Goal: Information Seeking & Learning: Compare options

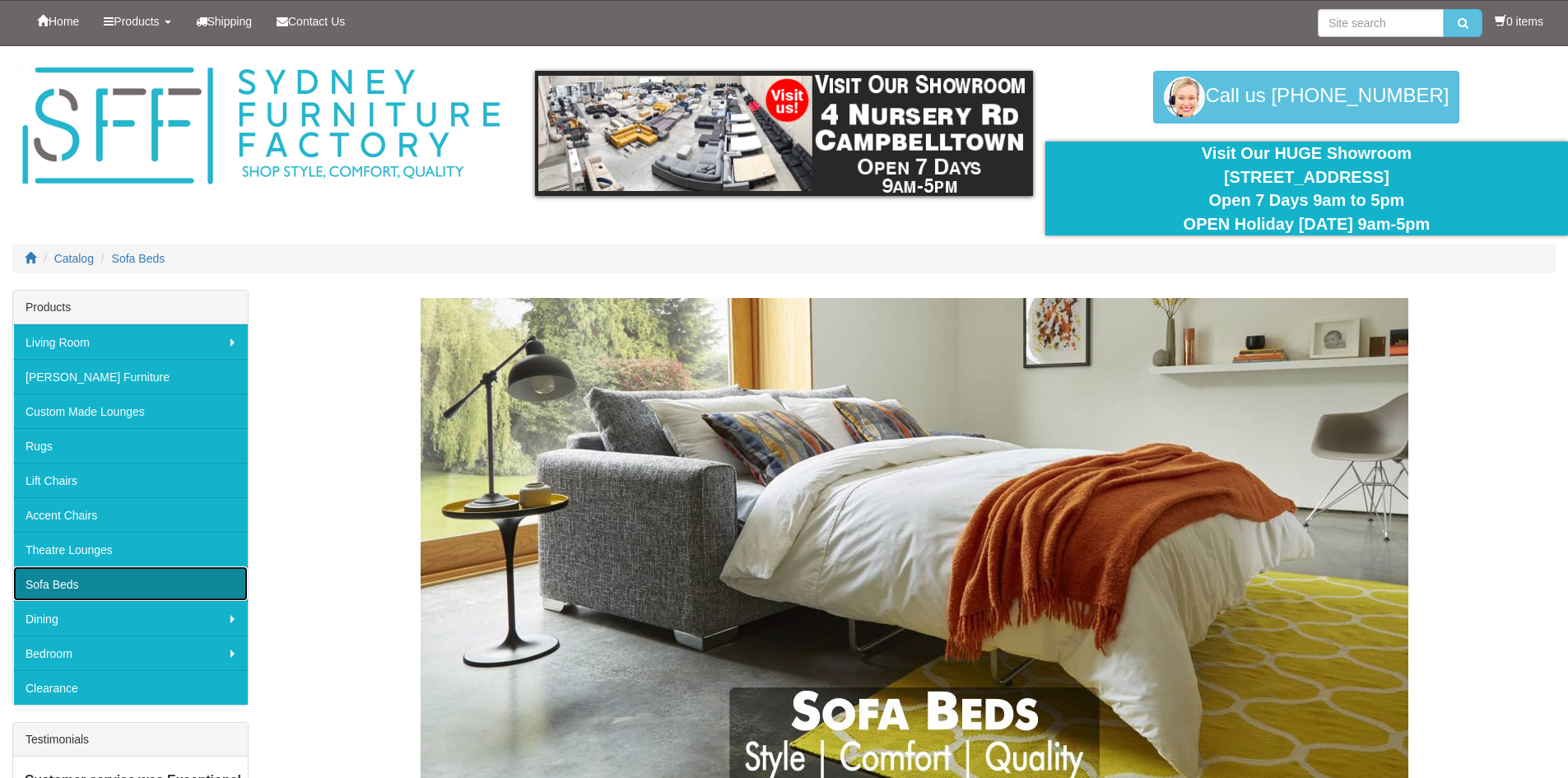
click at [76, 579] on link "Sofa Beds" at bounding box center [130, 583] width 235 height 35
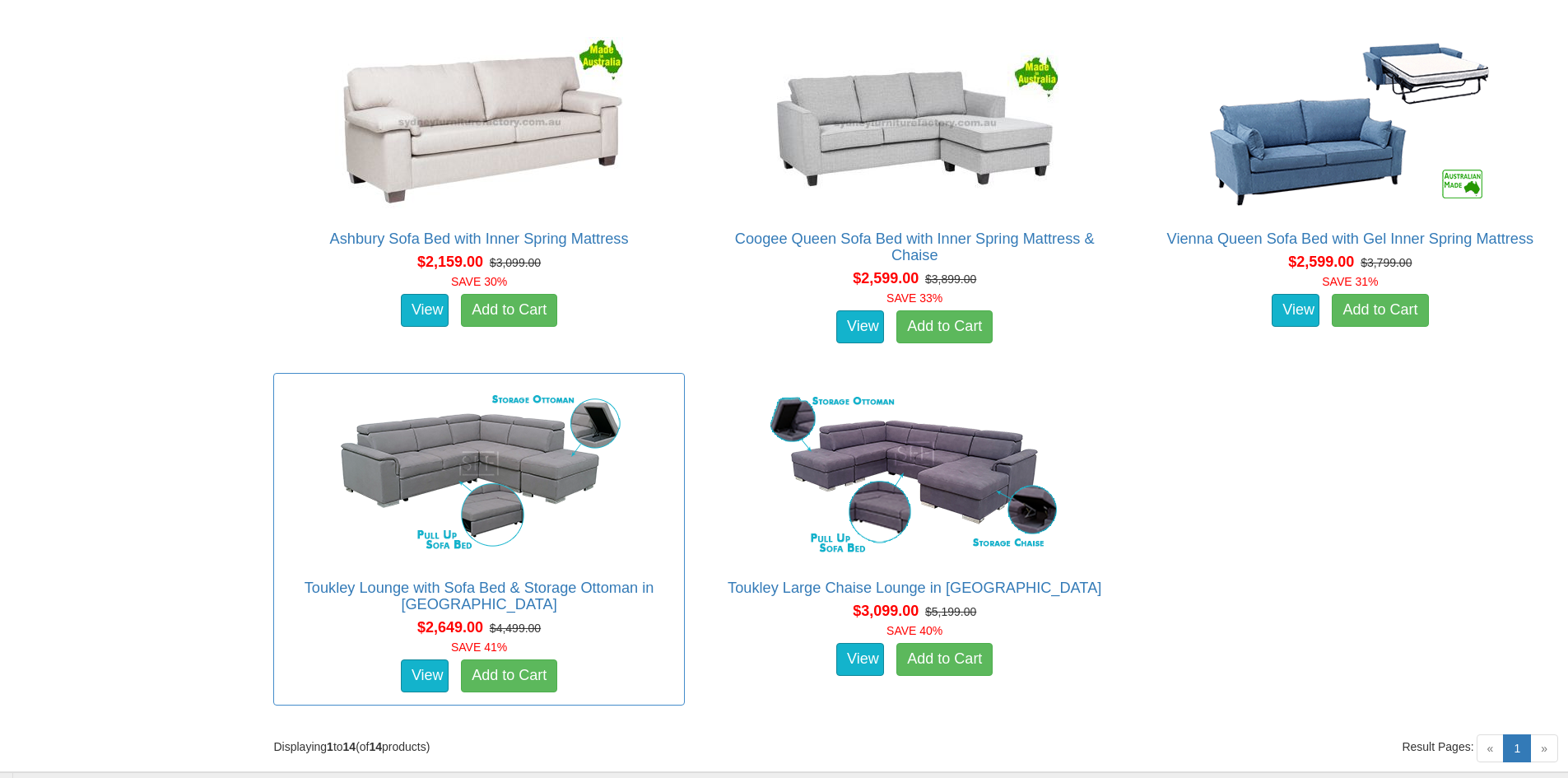
scroll to position [2305, 0]
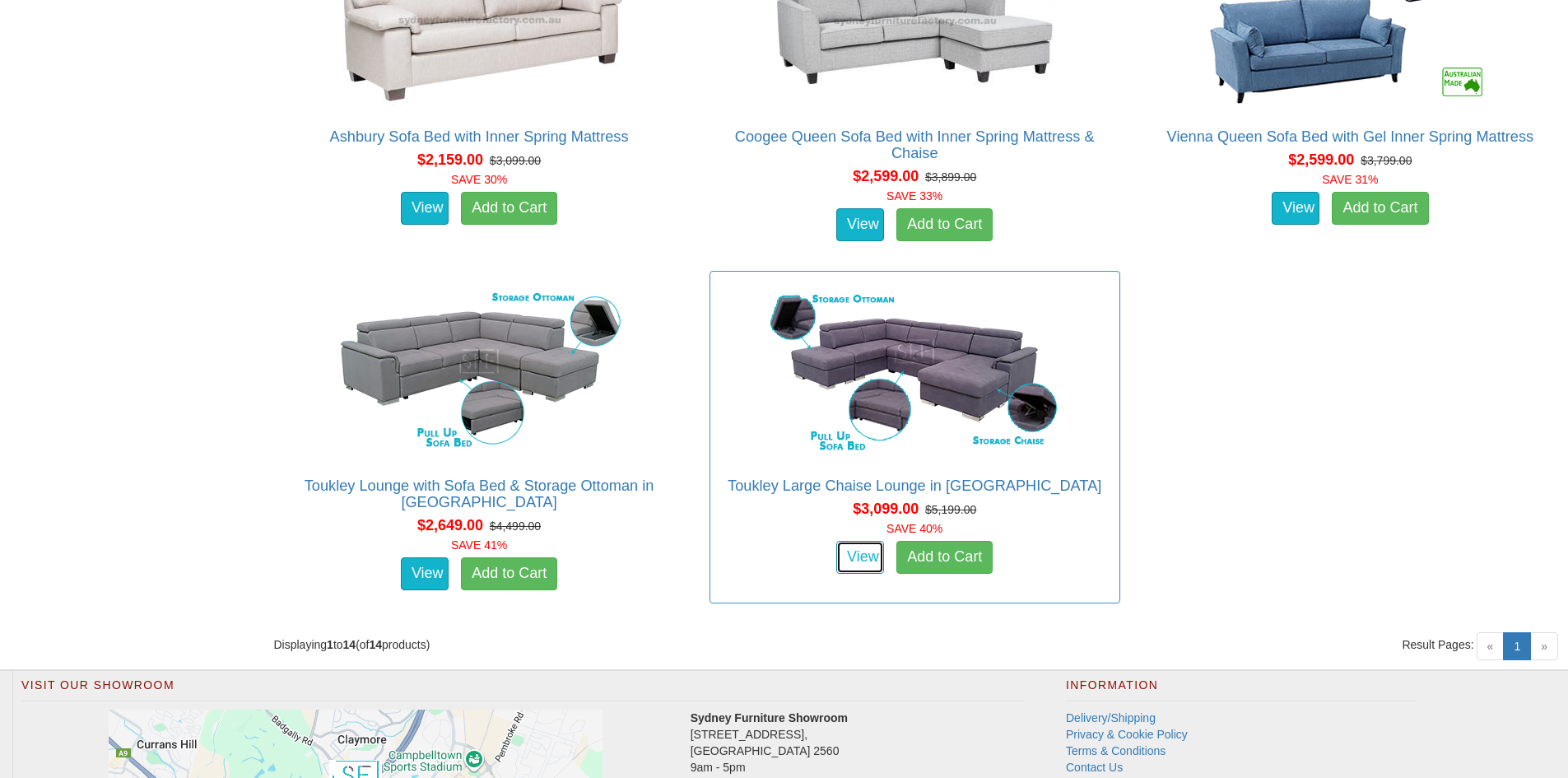
click at [850, 553] on link "View" at bounding box center [859, 557] width 47 height 33
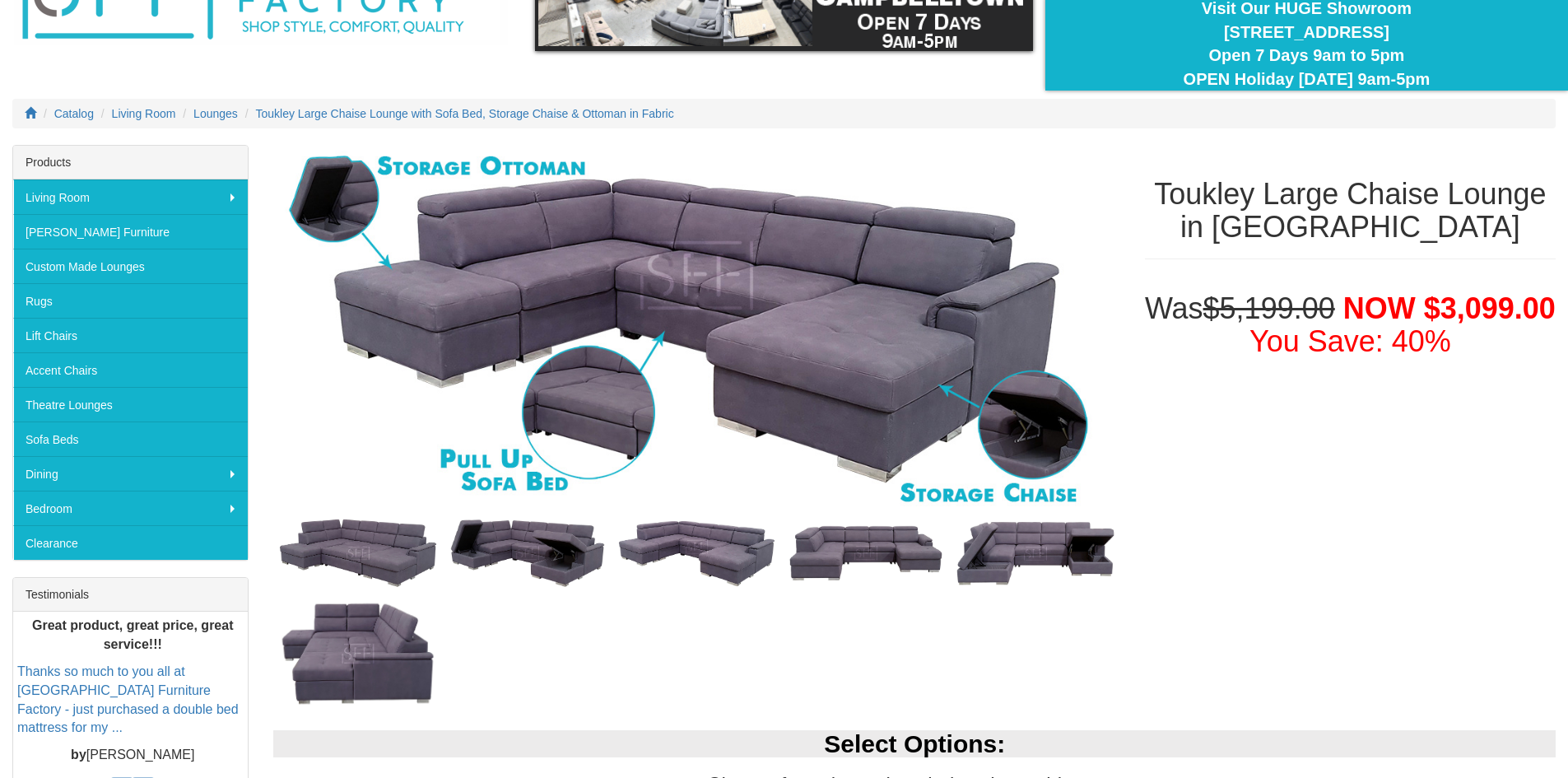
scroll to position [247, 0]
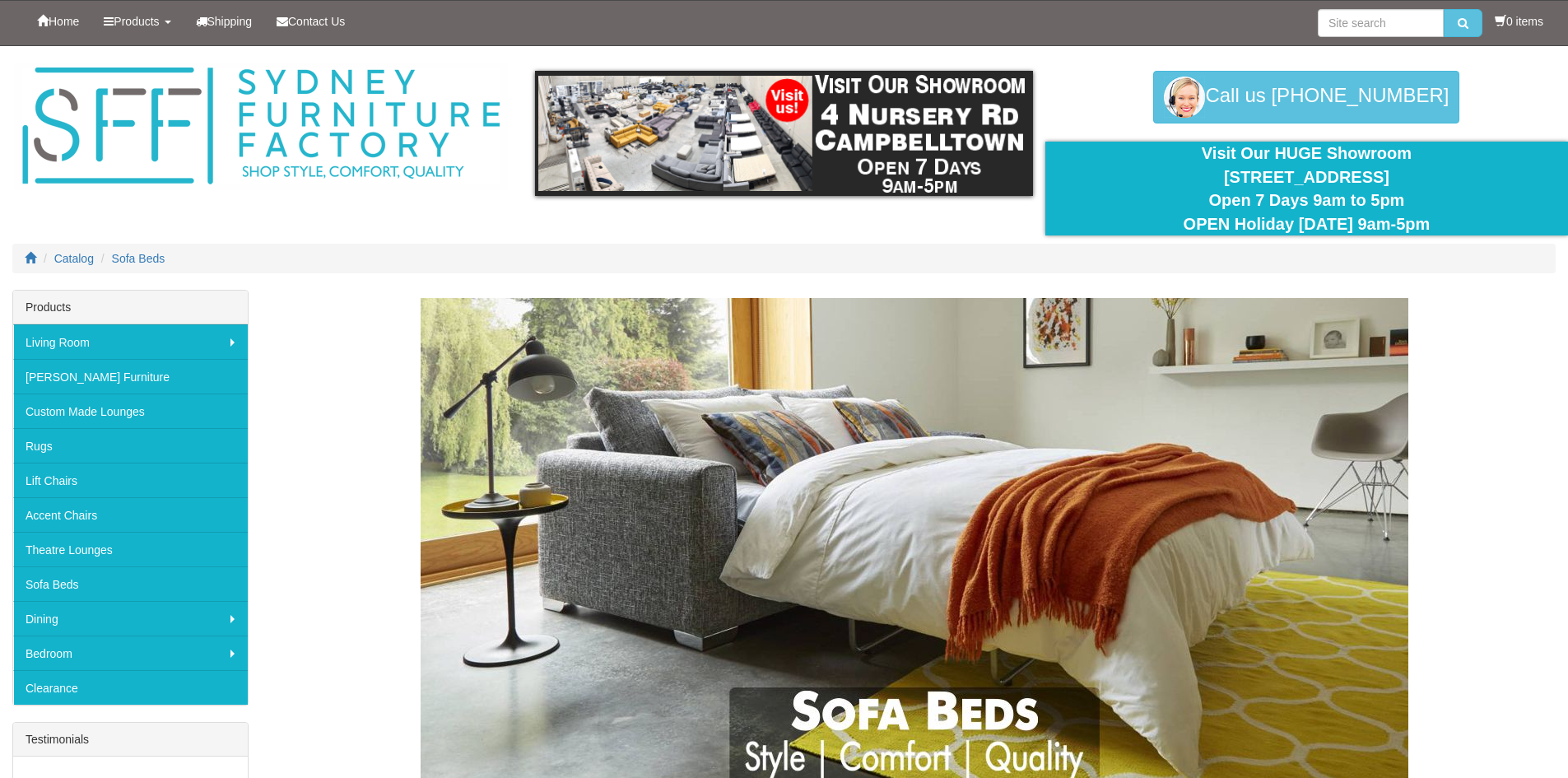
scroll to position [2305, 0]
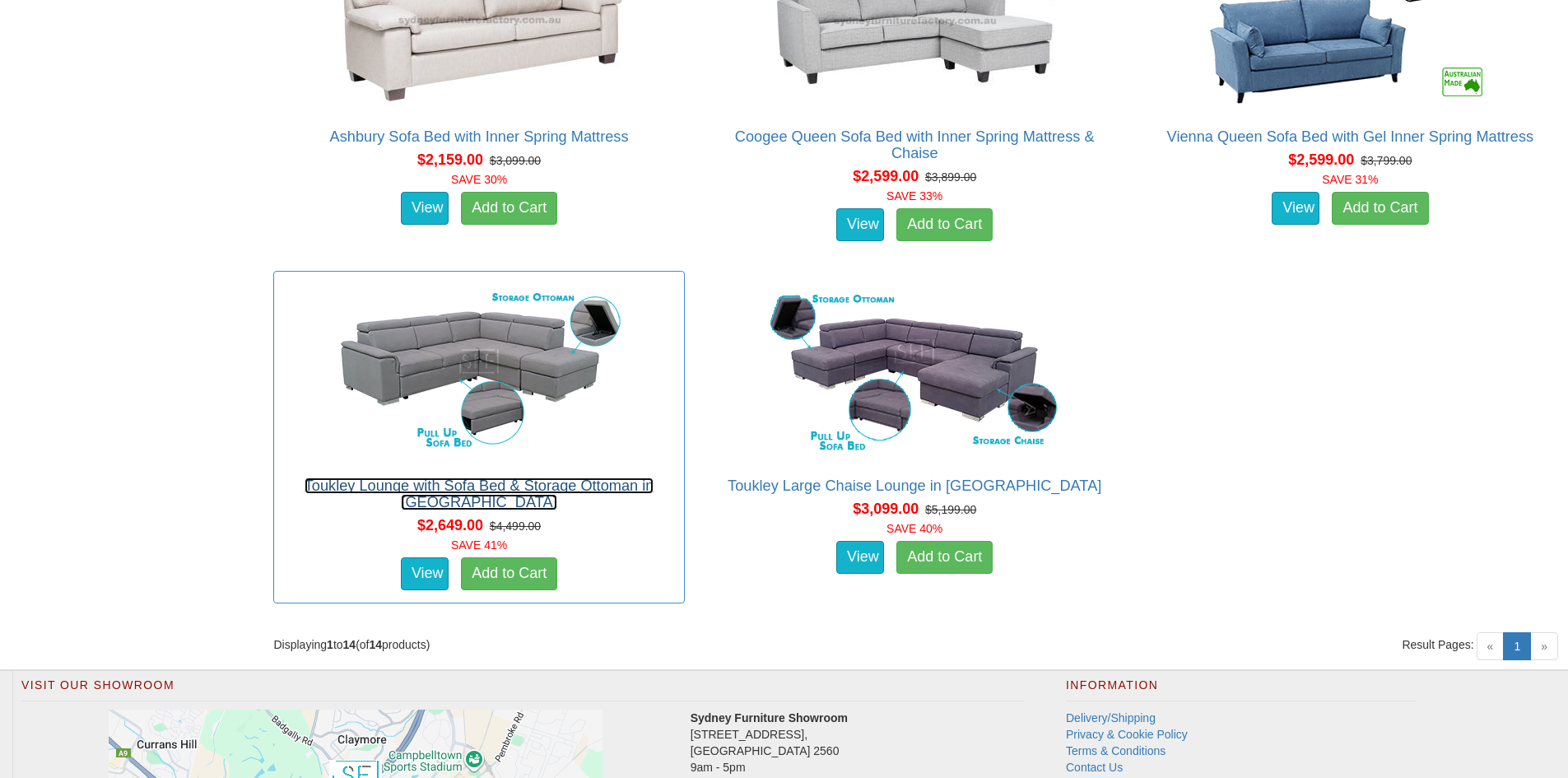
click at [469, 494] on link "Toukley Lounge with Sofa Bed & Storage Ottoman in [GEOGRAPHIC_DATA]" at bounding box center [480, 494] width 350 height 33
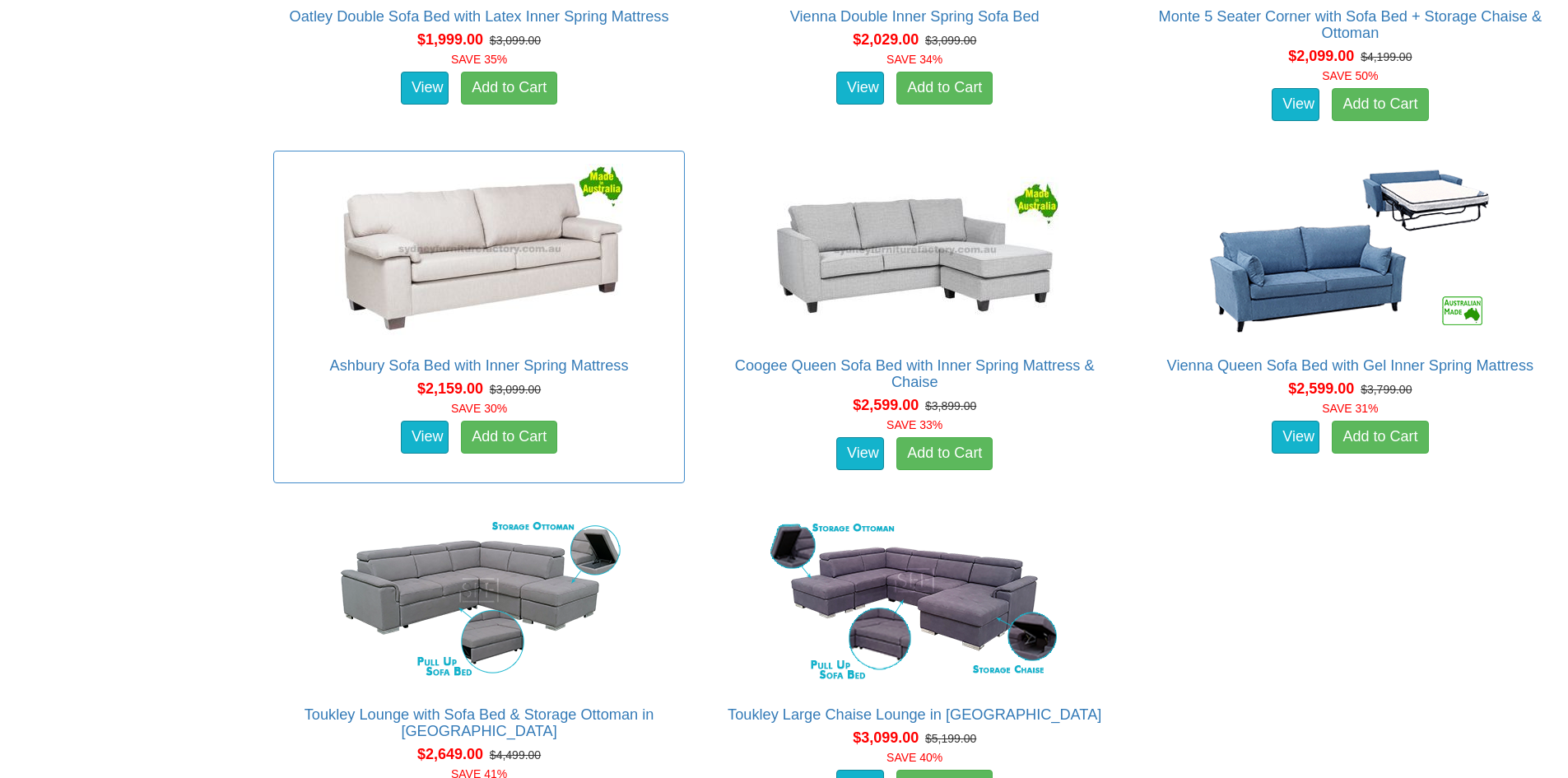
scroll to position [2058, 0]
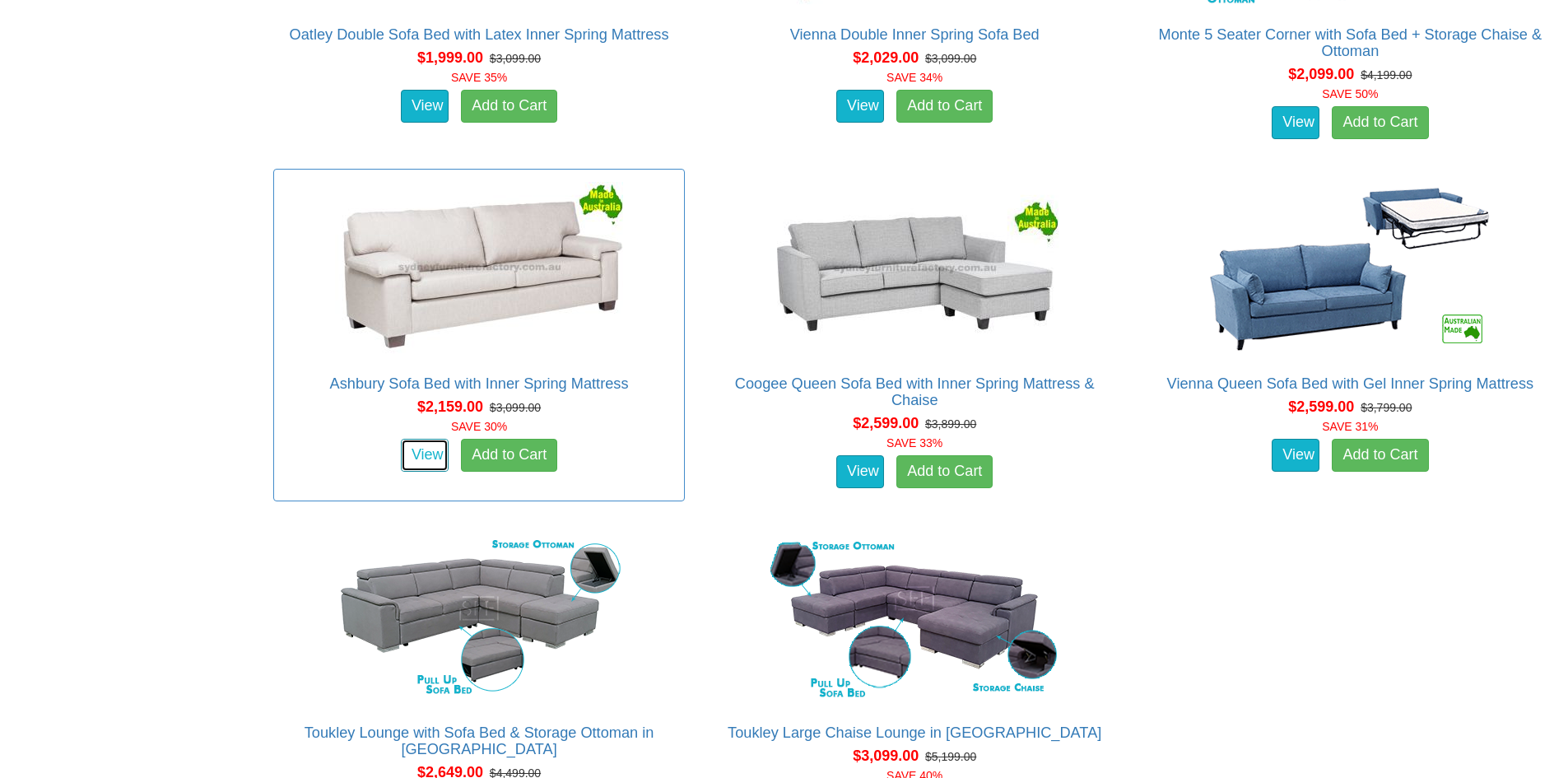
click at [426, 452] on link "View" at bounding box center [424, 455] width 47 height 33
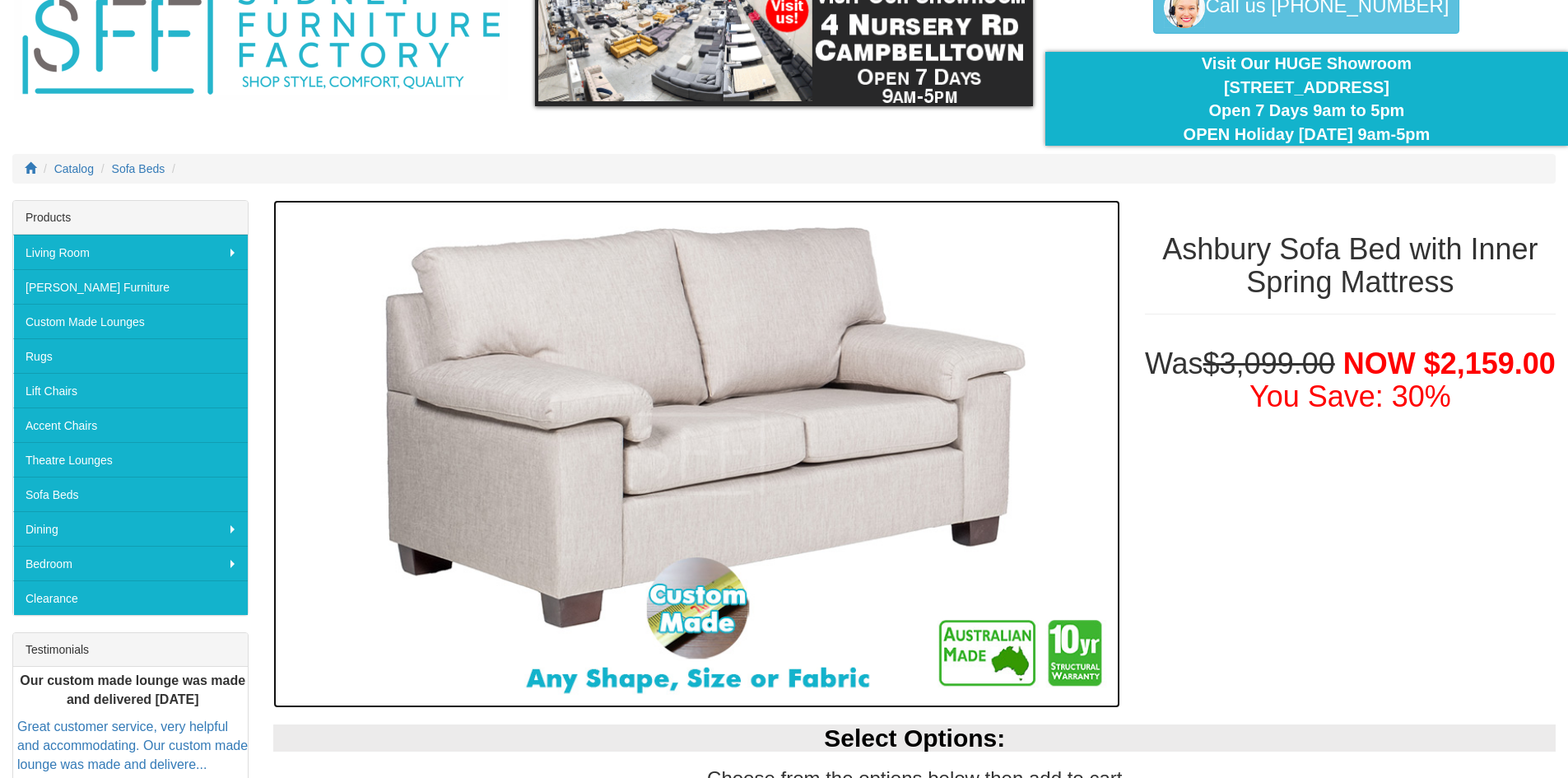
scroll to position [82, 0]
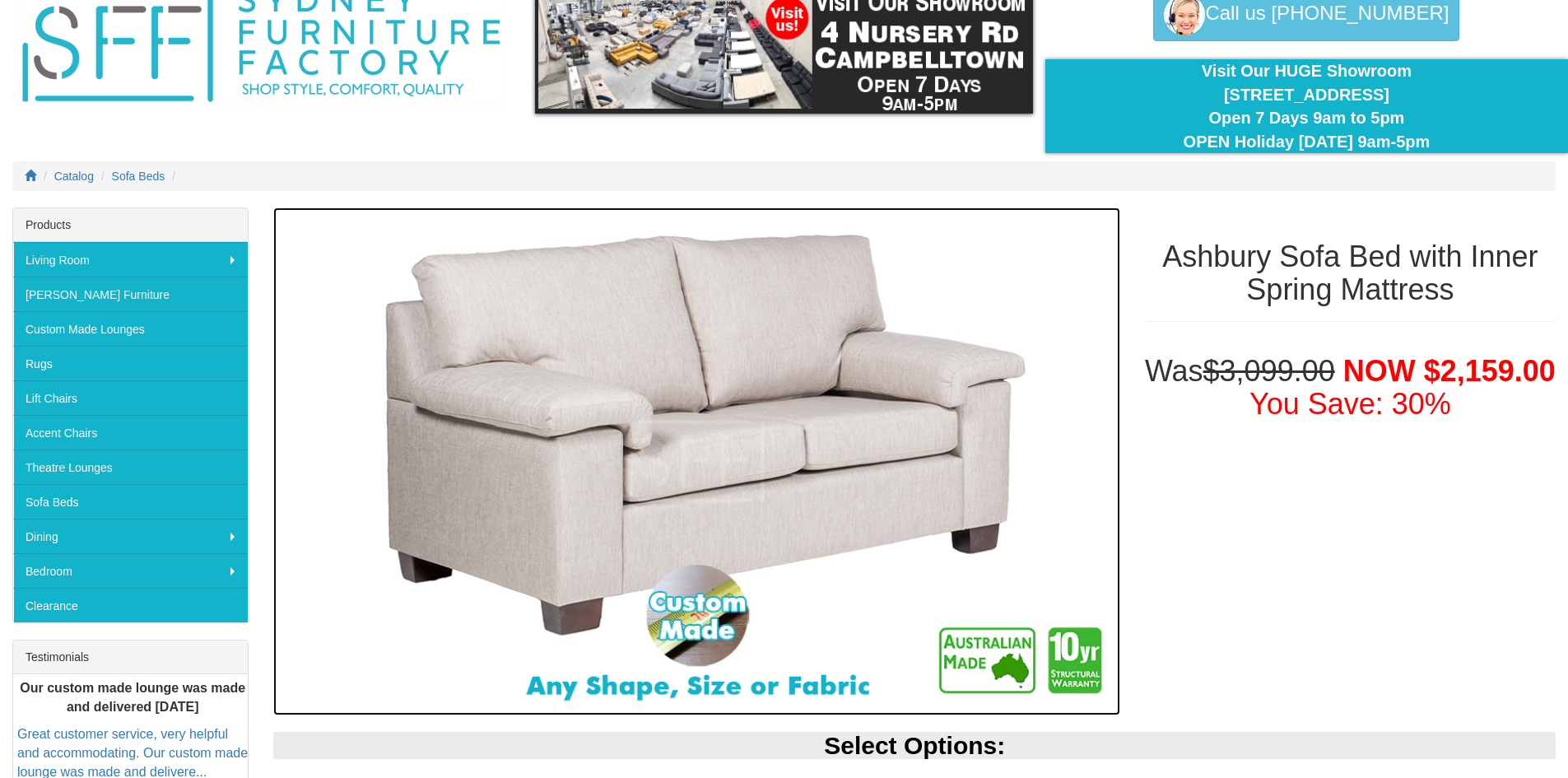
click at [851, 382] on img at bounding box center [696, 461] width 846 height 508
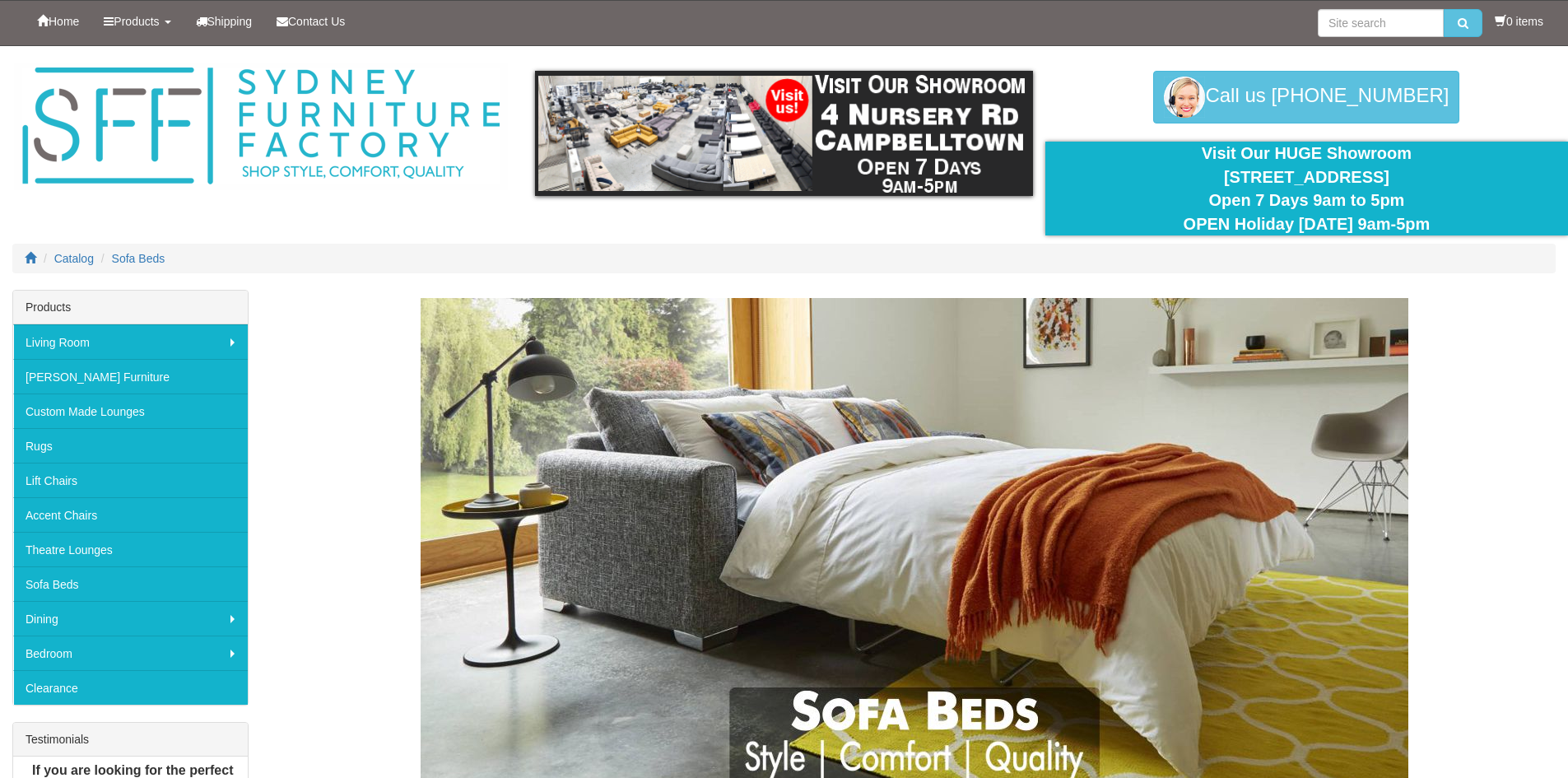
scroll to position [2058, 0]
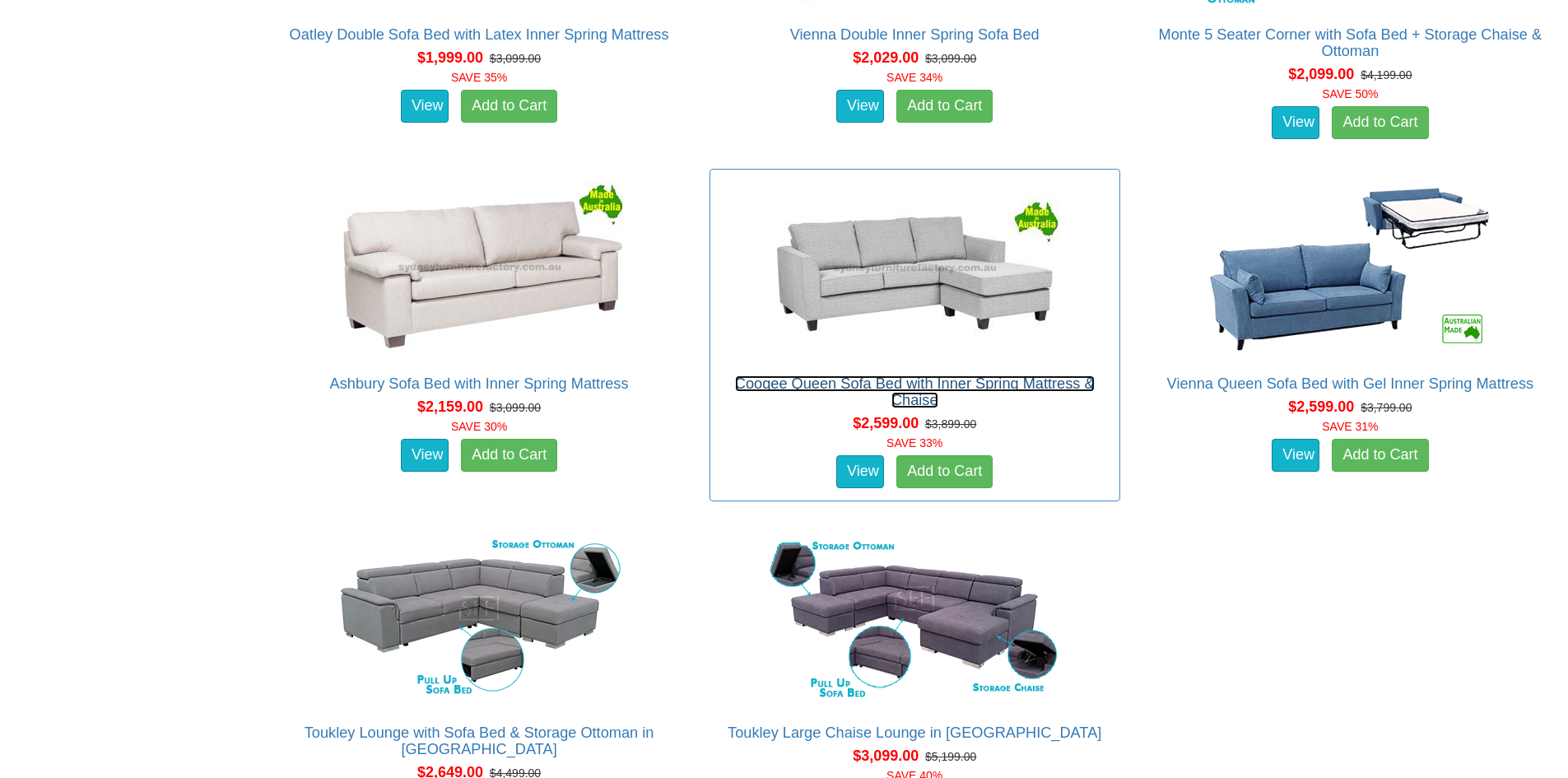
click at [922, 385] on link "Coogee Queen Sofa Bed with Inner Spring Mattress & Chaise" at bounding box center [914, 391] width 360 height 33
